Goal: Task Accomplishment & Management: Manage account settings

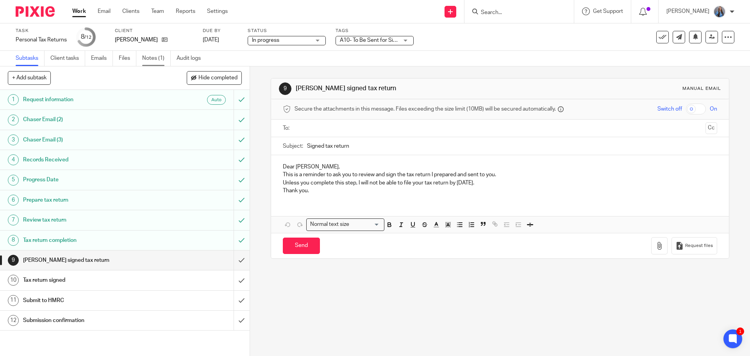
click at [159, 62] on link "Notes (1)" at bounding box center [156, 58] width 29 height 15
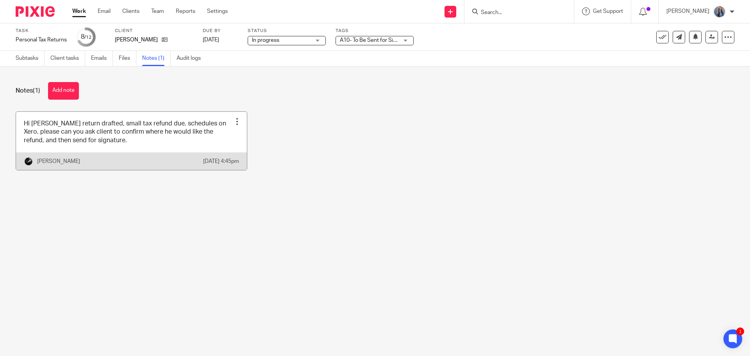
click at [95, 143] on link at bounding box center [131, 141] width 231 height 58
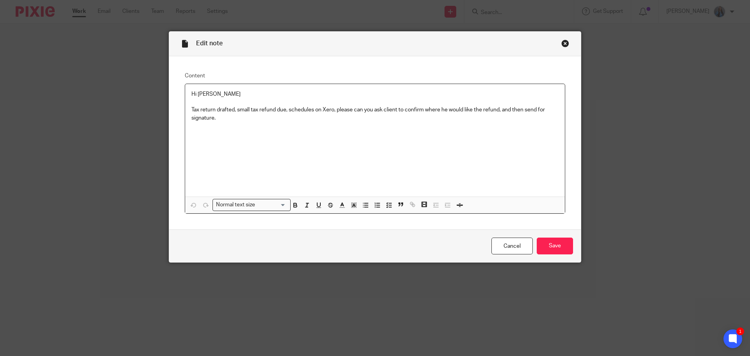
click at [564, 42] on div "Close this dialog window" at bounding box center [565, 43] width 8 height 8
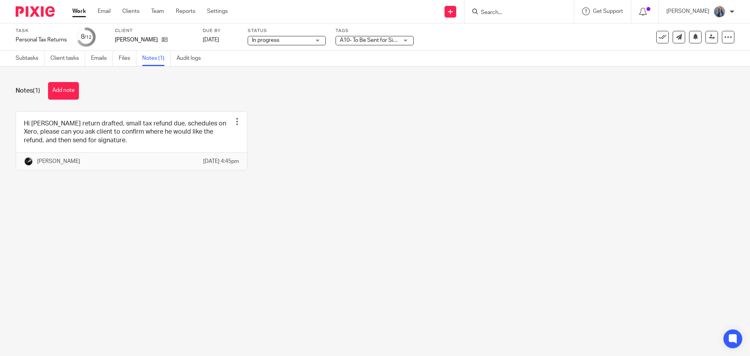
click at [370, 41] on span "A10- To Be Sent for Signature" at bounding box center [376, 39] width 72 height 5
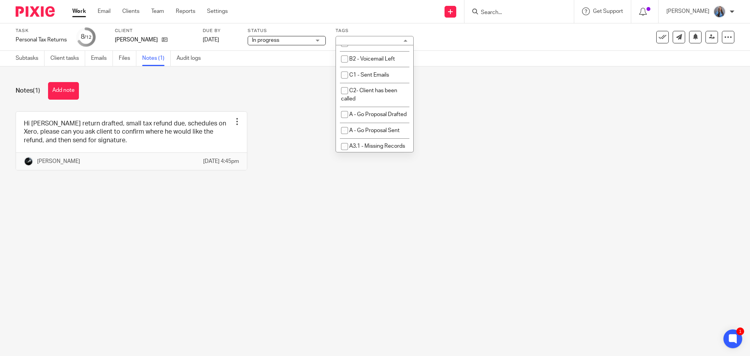
scroll to position [469, 0]
click at [369, 45] on li "A10- To Be Sent for Signature" at bounding box center [374, 33] width 77 height 24
checkbox input "false"
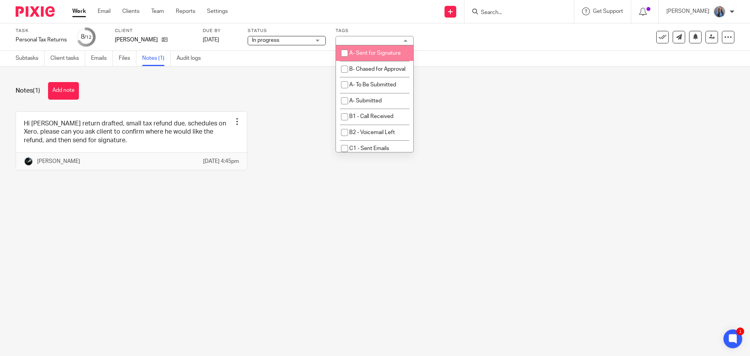
click at [370, 56] on span "A- Sent for Signature" at bounding box center [375, 52] width 52 height 5
checkbox input "true"
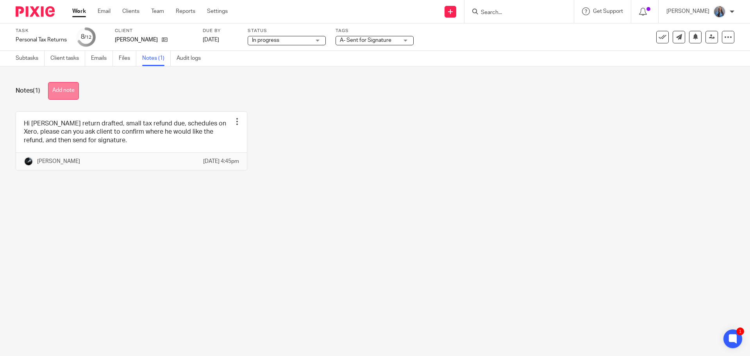
click at [67, 93] on button "Add note" at bounding box center [63, 91] width 31 height 18
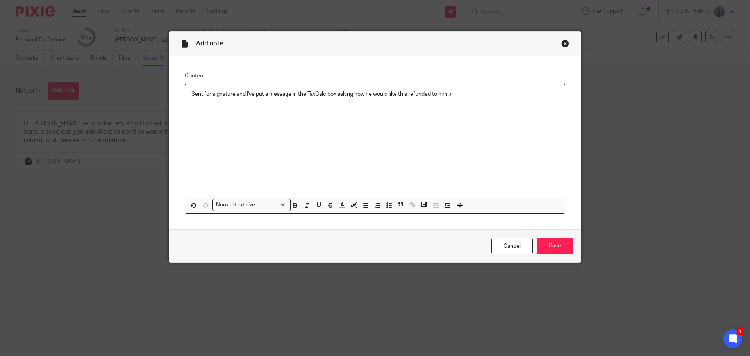
drag, startPoint x: 239, startPoint y: 93, endPoint x: 236, endPoint y: 95, distance: 4.0
click at [235, 95] on p "Sent for signature and I've put a message in the TaxCalc box asking how he woul…" at bounding box center [374, 94] width 367 height 8
click at [237, 96] on p "Sent for signature and I've put a message in the TaxCalc box asking how he woul…" at bounding box center [374, 94] width 367 height 8
click at [316, 93] on p "Sent for signature, and I've put a message in the TaxCalc box asking how he wou…" at bounding box center [374, 94] width 367 height 8
drag, startPoint x: 317, startPoint y: 95, endPoint x: 293, endPoint y: 115, distance: 32.2
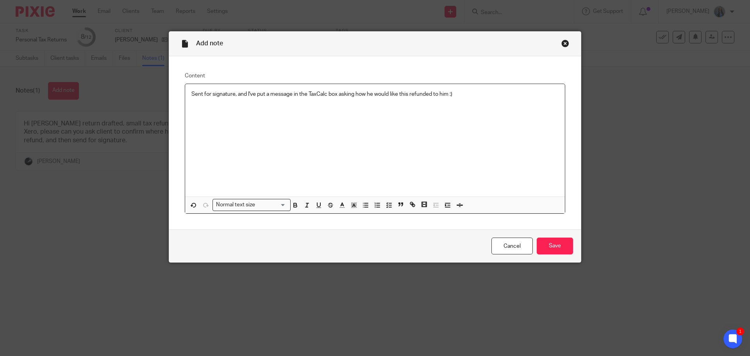
click at [280, 114] on div "Sent for signature, and I've put a message in the TaxCalc box asking how he wou…" at bounding box center [375, 140] width 380 height 112
click at [550, 248] on input "Save" at bounding box center [555, 245] width 36 height 17
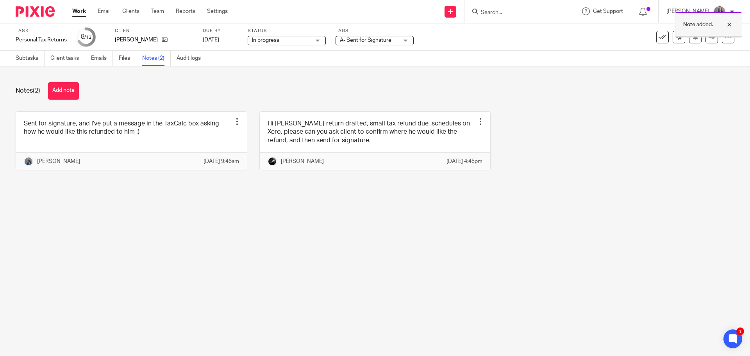
click at [705, 35] on div "Note added." at bounding box center [708, 25] width 67 height 26
click at [709, 38] on icon at bounding box center [712, 37] width 6 height 6
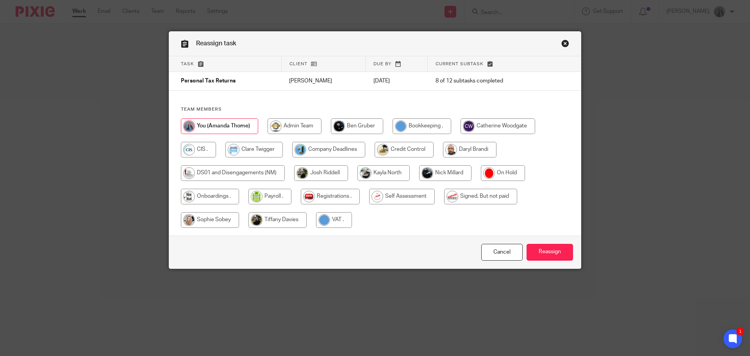
click at [487, 127] on input "radio" at bounding box center [497, 126] width 75 height 16
radio input "true"
click at [391, 199] on input "radio" at bounding box center [402, 197] width 66 height 16
radio input "true"
click at [461, 196] on input "radio" at bounding box center [480, 197] width 73 height 16
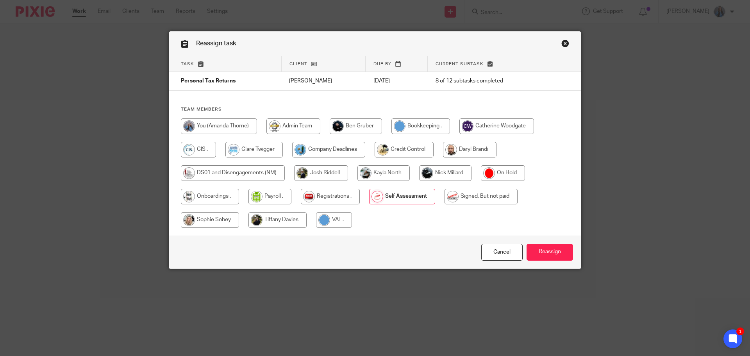
radio input "true"
click at [418, 196] on input "radio" at bounding box center [402, 197] width 66 height 16
radio input "true"
click at [442, 175] on input "radio" at bounding box center [445, 173] width 52 height 16
radio input "true"
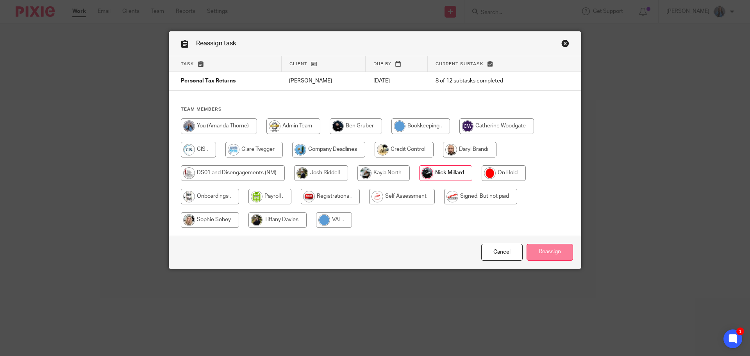
click at [551, 253] on input "Reassign" at bounding box center [549, 252] width 46 height 17
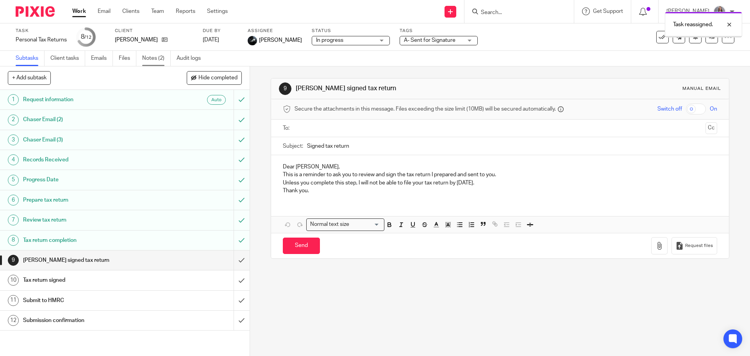
click at [157, 60] on link "Notes (2)" at bounding box center [156, 58] width 29 height 15
